Goal: Task Accomplishment & Management: Complete application form

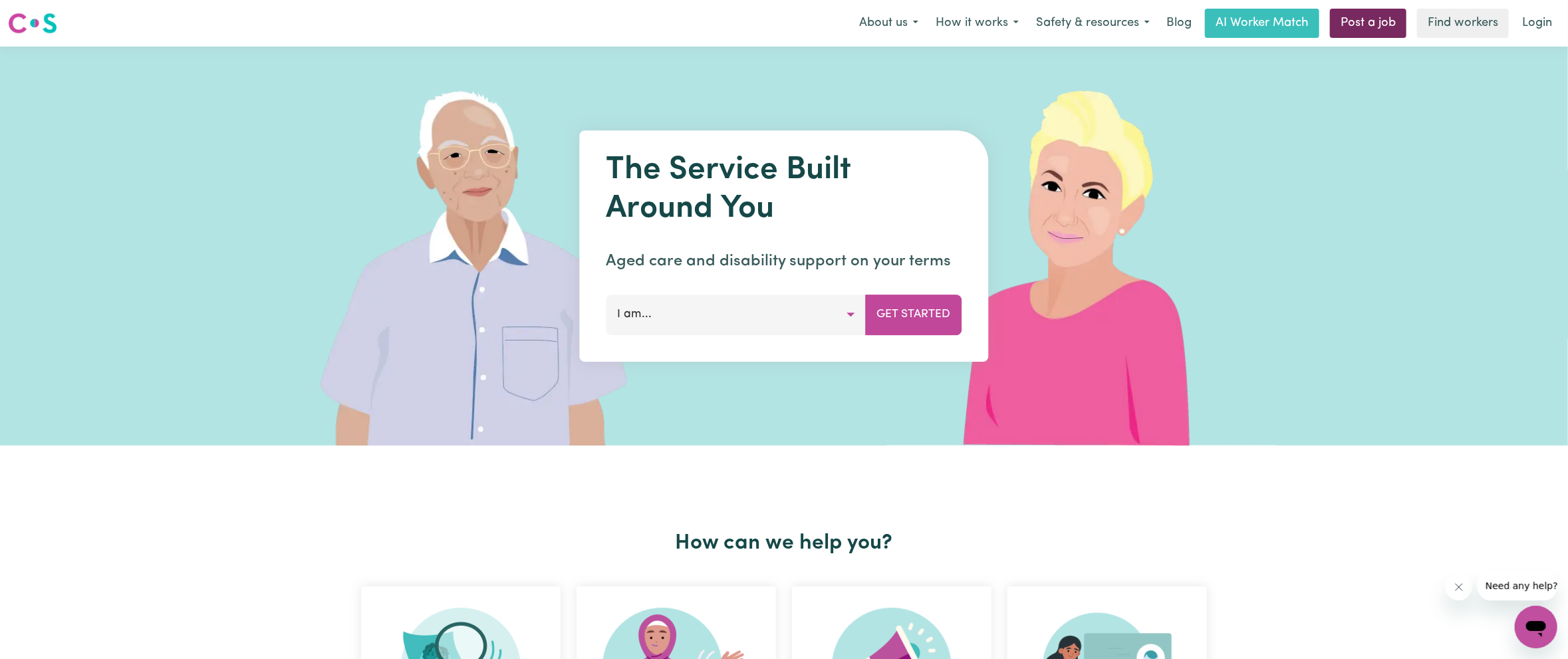
click at [1354, 24] on link "Post a job" at bounding box center [1369, 24] width 77 height 29
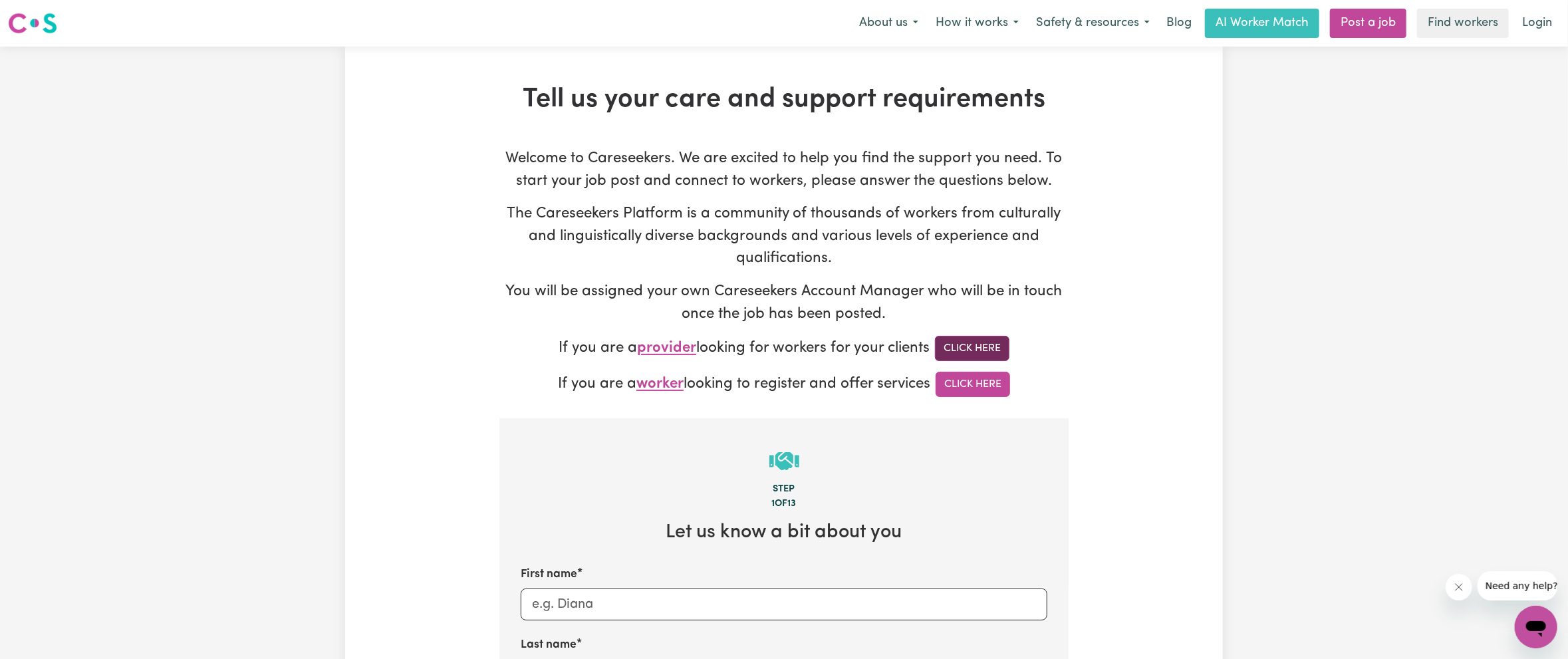
click at [974, 342] on link "Click Here" at bounding box center [972, 349] width 75 height 26
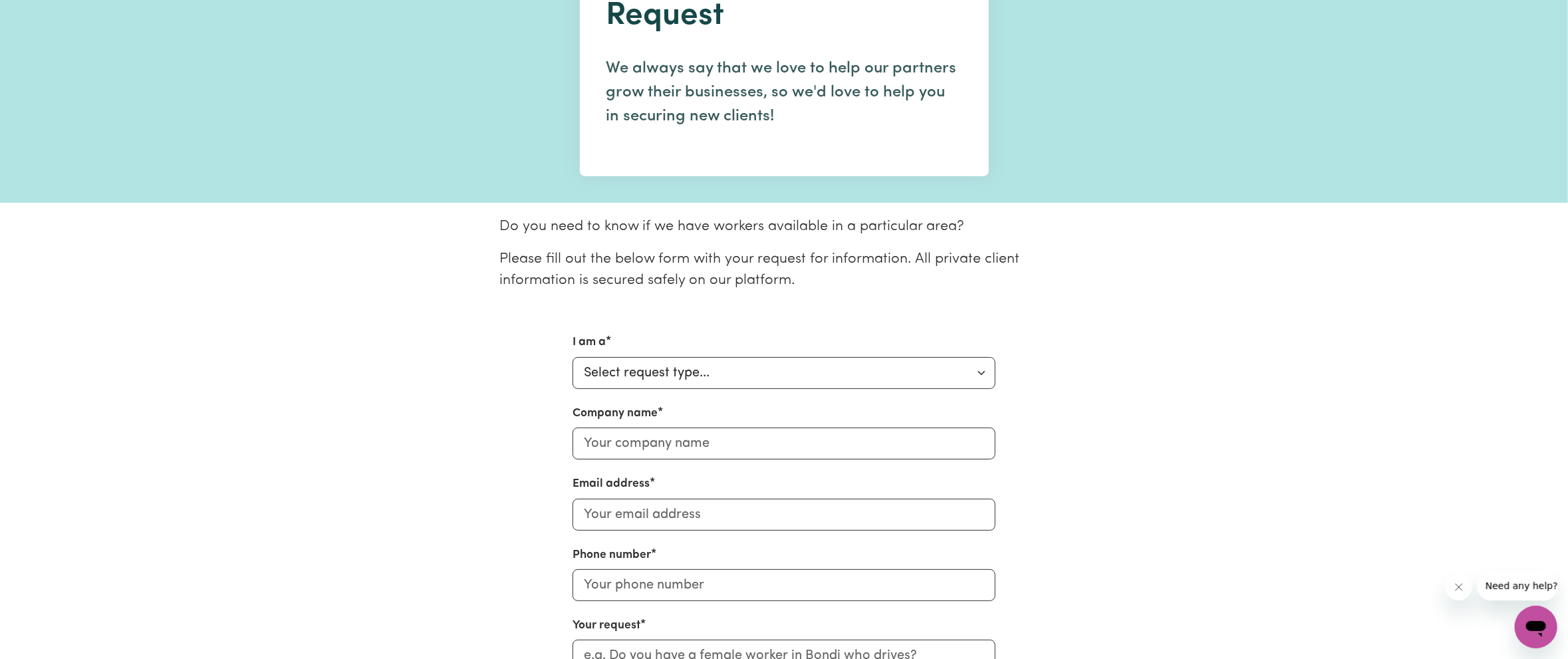
scroll to position [133, 0]
